Goal: Book appointment/travel/reservation

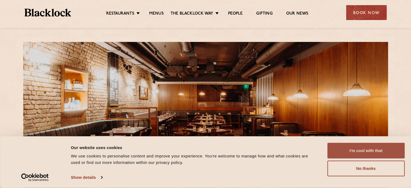
click at [370, 151] on button "I'm cool with that" at bounding box center [366, 151] width 77 height 16
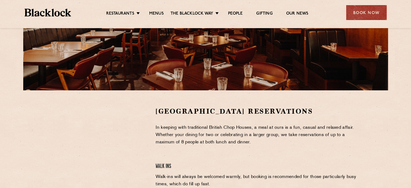
scroll to position [108, 0]
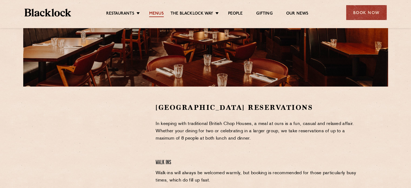
click at [161, 11] on link "Menus" at bounding box center [156, 14] width 15 height 6
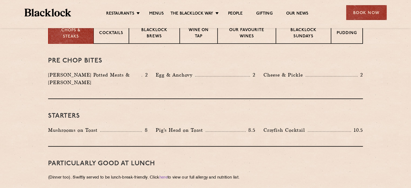
scroll to position [216, 0]
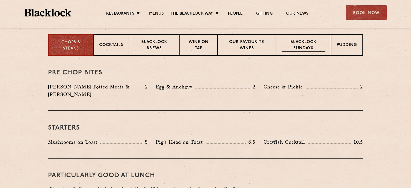
click at [302, 44] on p "Blacklock Sundays" at bounding box center [304, 45] width 44 height 13
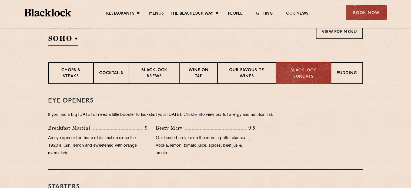
scroll to position [189, 0]
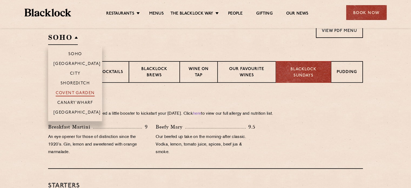
click at [75, 93] on p "Covent Garden" at bounding box center [75, 93] width 39 height 5
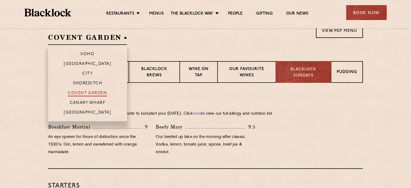
click at [103, 94] on p "Covent Garden" at bounding box center [87, 93] width 39 height 5
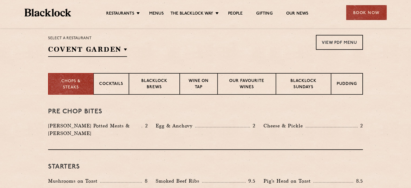
scroll to position [162, 0]
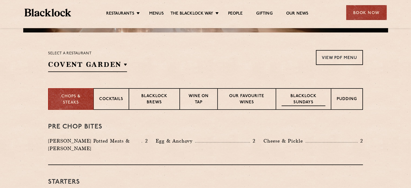
click at [294, 101] on p "Blacklock Sundays" at bounding box center [304, 99] width 44 height 13
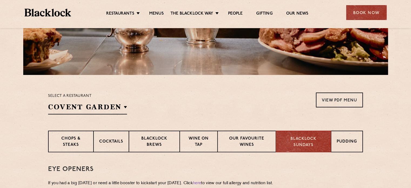
scroll to position [54, 0]
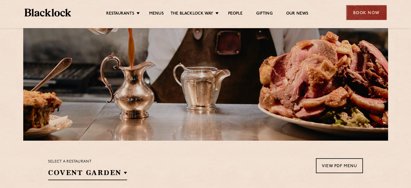
click at [365, 12] on div "Book Now" at bounding box center [367, 12] width 41 height 15
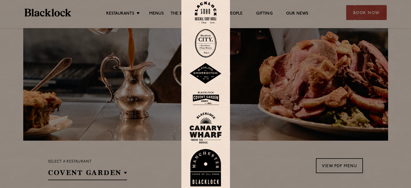
click at [213, 104] on img at bounding box center [206, 99] width 32 height 18
